Goal: Check status: Check status

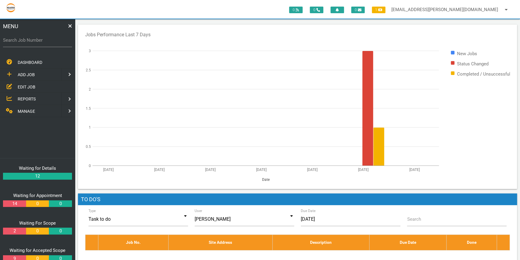
click at [15, 39] on label "Search Job Number" at bounding box center [37, 40] width 69 height 7
click at [15, 39] on input "Search Job Number" at bounding box center [37, 40] width 69 height 14
type input "1766"
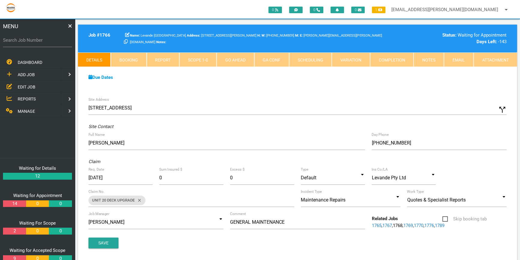
click at [198, 59] on link "Scope 1 - 0" at bounding box center [197, 59] width 37 height 14
